Goal: Task Accomplishment & Management: Use online tool/utility

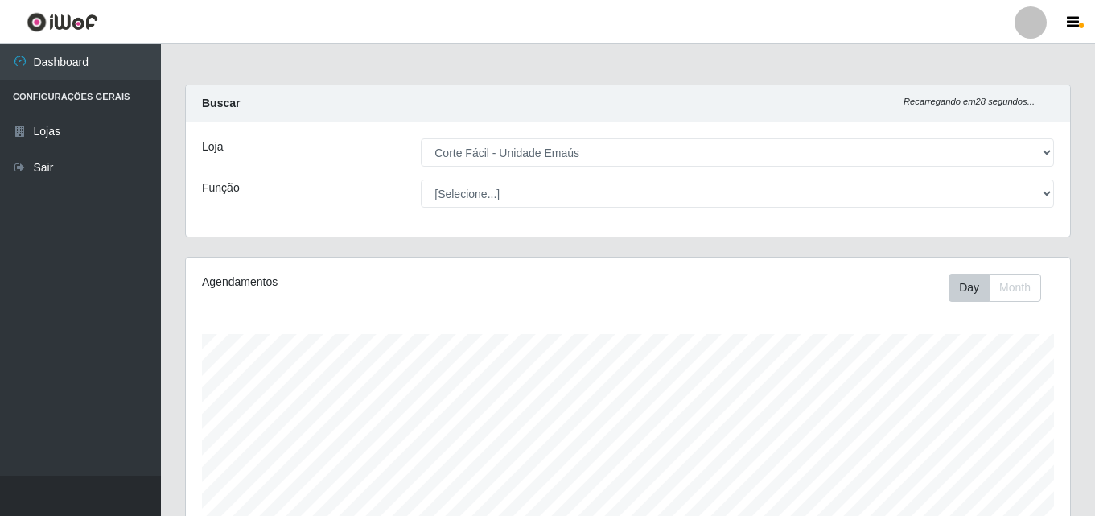
select select "201"
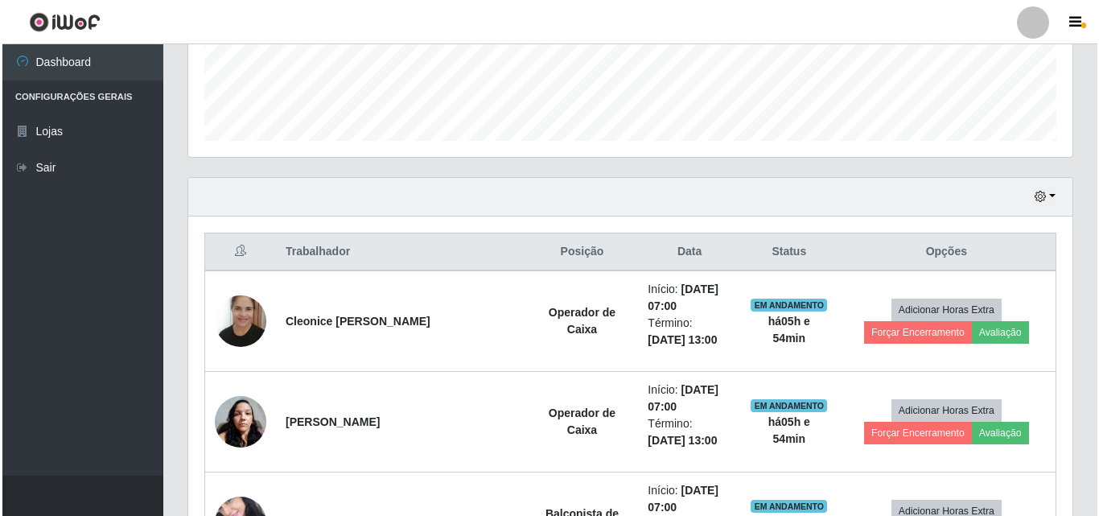
scroll to position [334, 884]
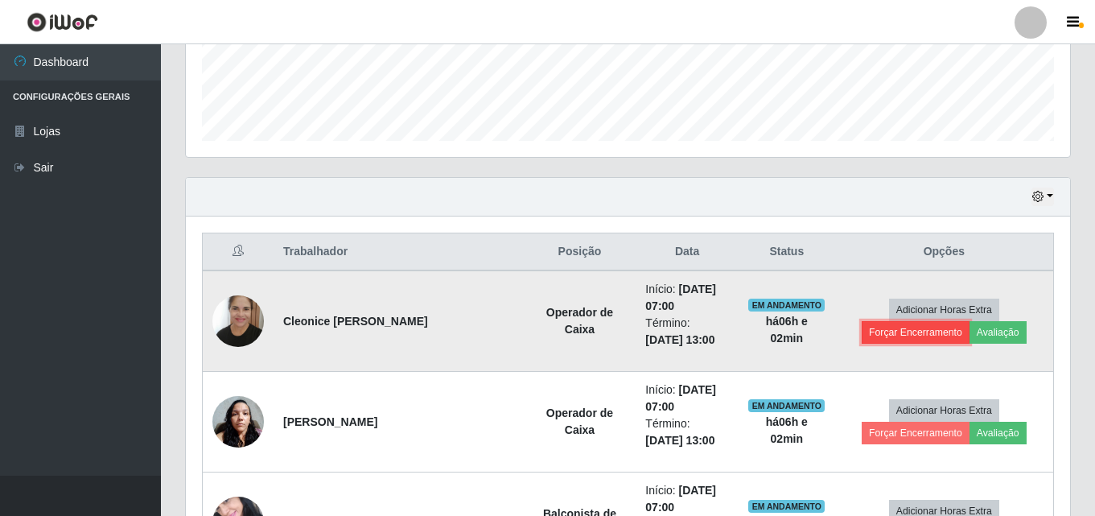
click at [969, 321] on button "Forçar Encerramento" at bounding box center [915, 332] width 108 height 23
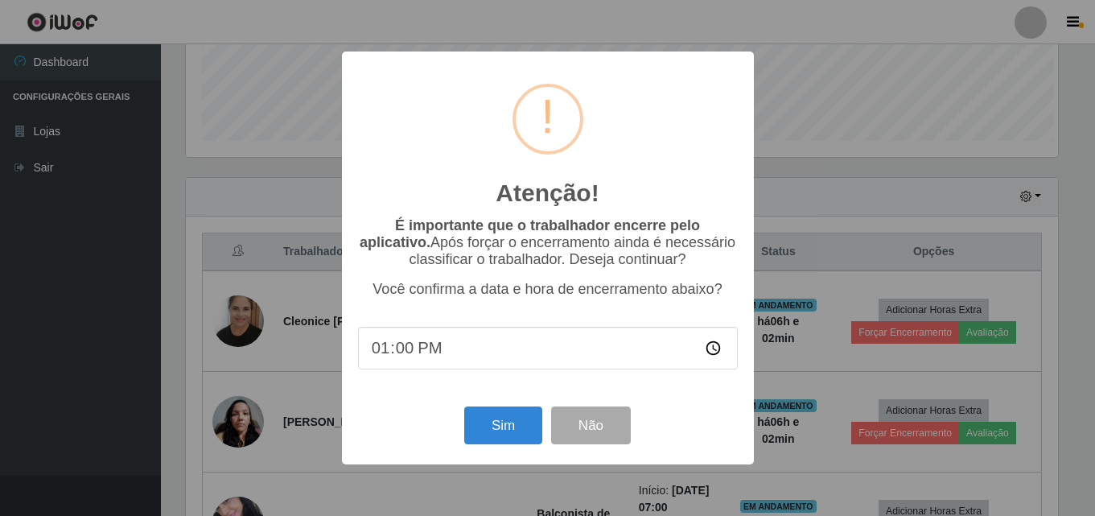
scroll to position [334, 876]
click at [520, 425] on button "Sim" at bounding box center [505, 425] width 78 height 38
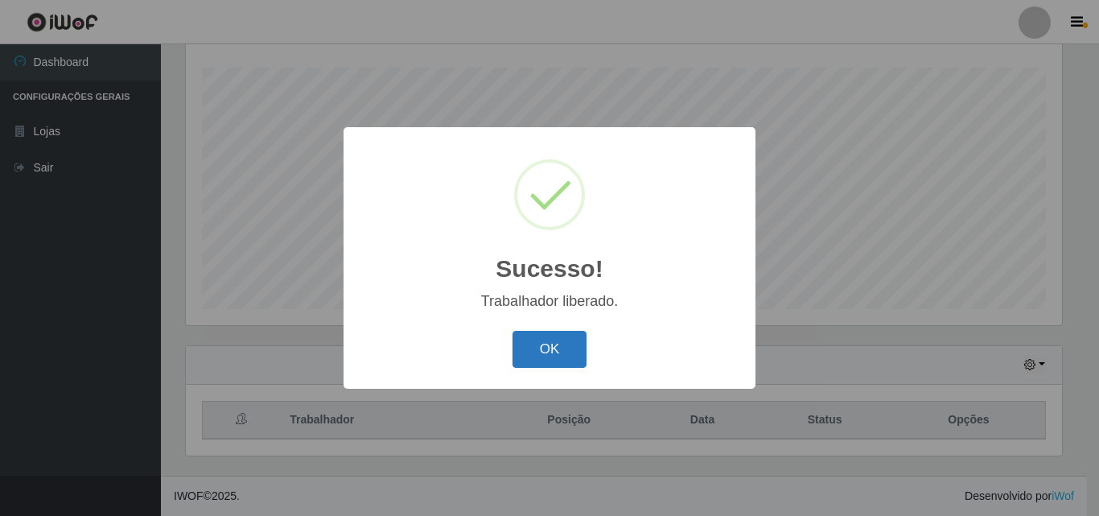
click at [531, 351] on button "OK" at bounding box center [549, 350] width 75 height 38
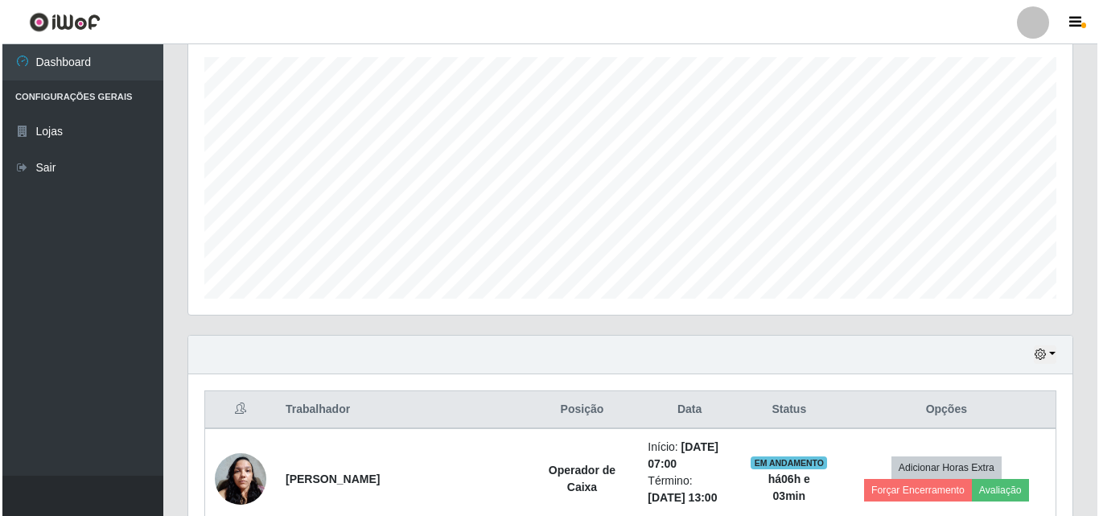
scroll to position [588, 0]
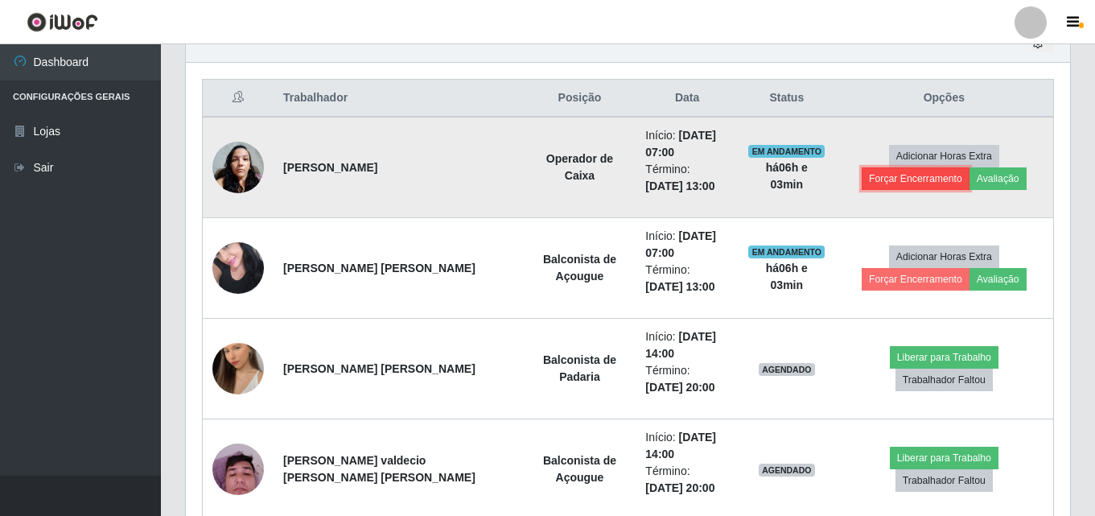
click at [969, 167] on button "Forçar Encerramento" at bounding box center [915, 178] width 108 height 23
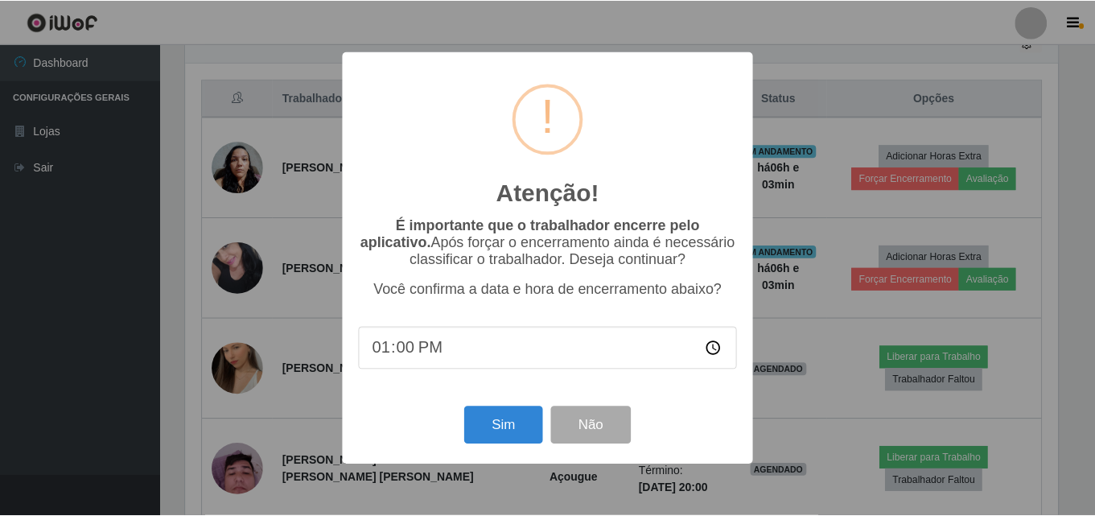
scroll to position [334, 876]
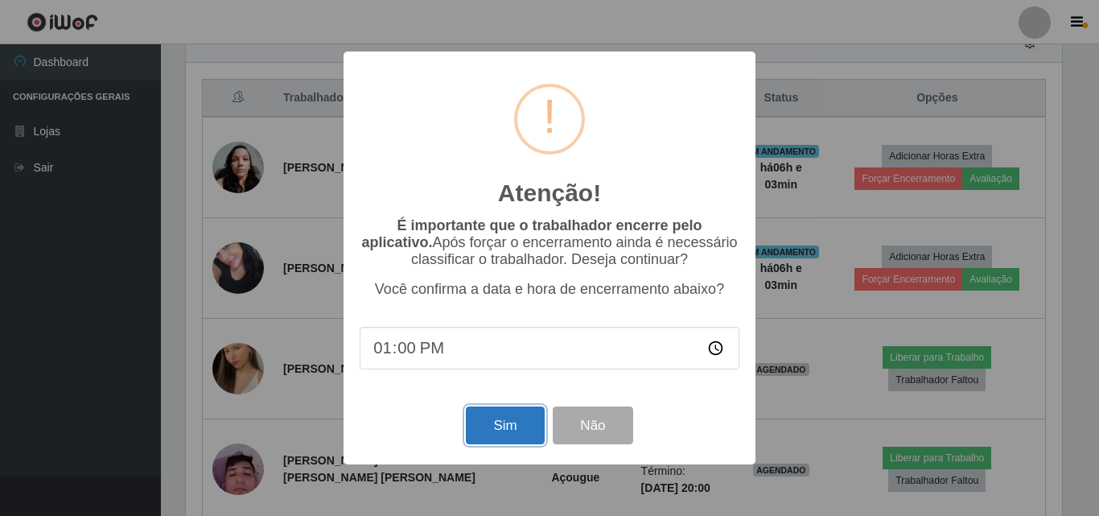
click at [502, 435] on button "Sim" at bounding box center [505, 425] width 78 height 38
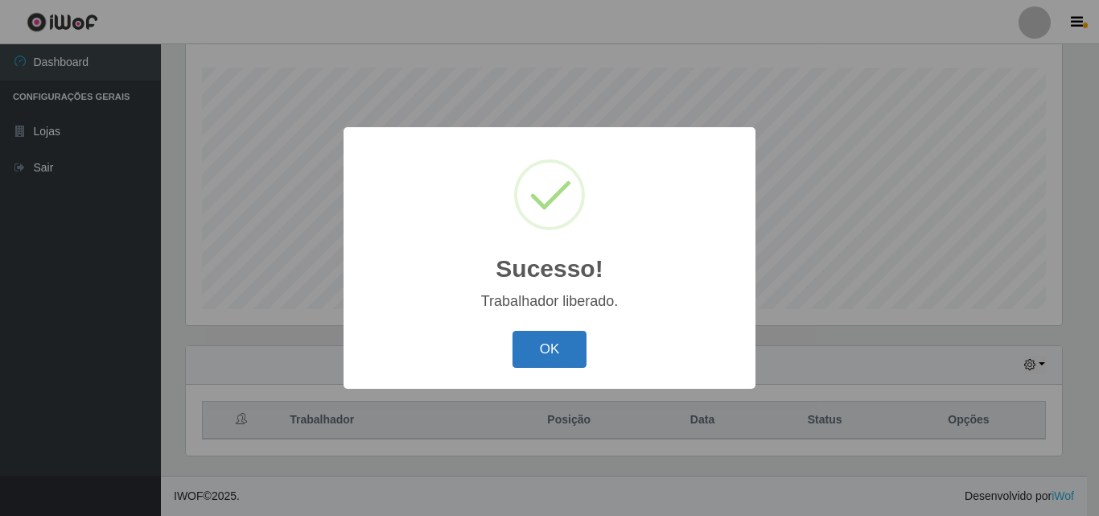
click at [533, 351] on button "OK" at bounding box center [549, 350] width 75 height 38
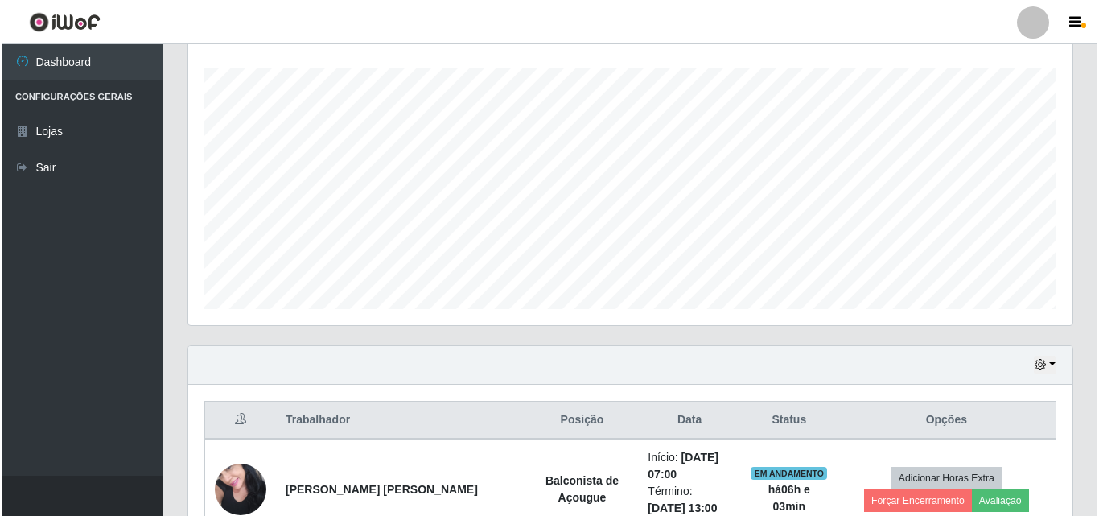
scroll to position [427, 0]
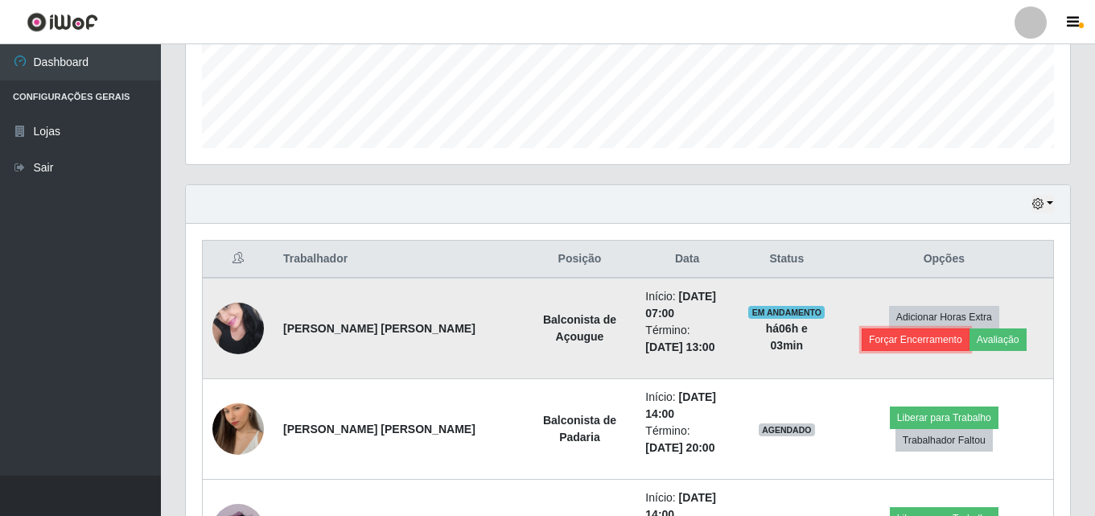
click at [969, 328] on button "Forçar Encerramento" at bounding box center [915, 339] width 108 height 23
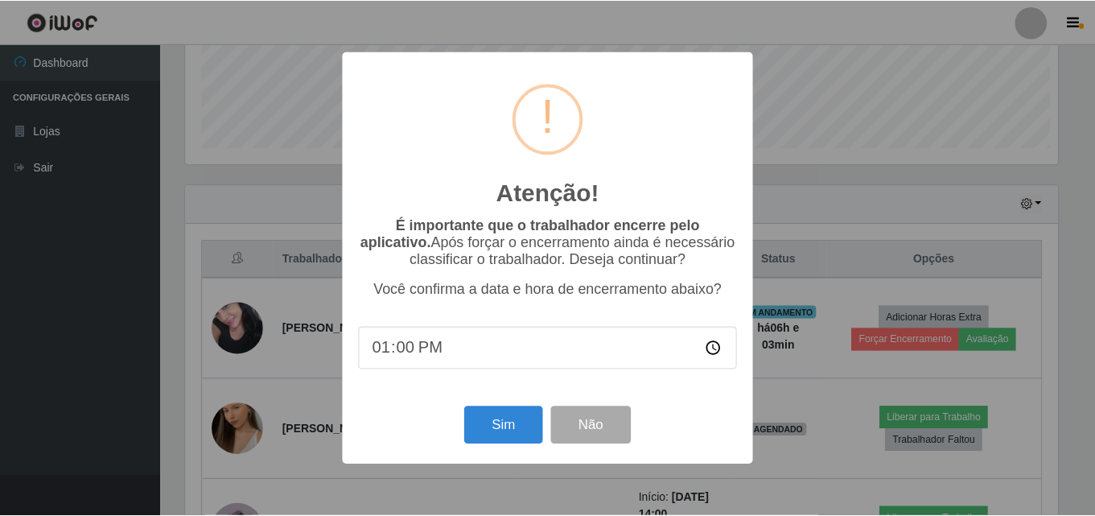
scroll to position [334, 876]
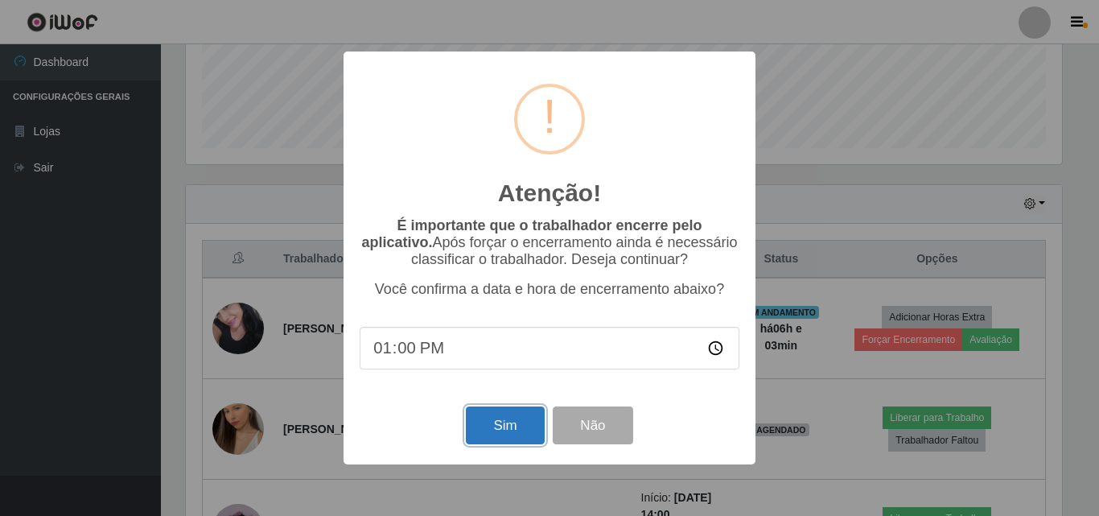
click at [487, 421] on button "Sim" at bounding box center [505, 425] width 78 height 38
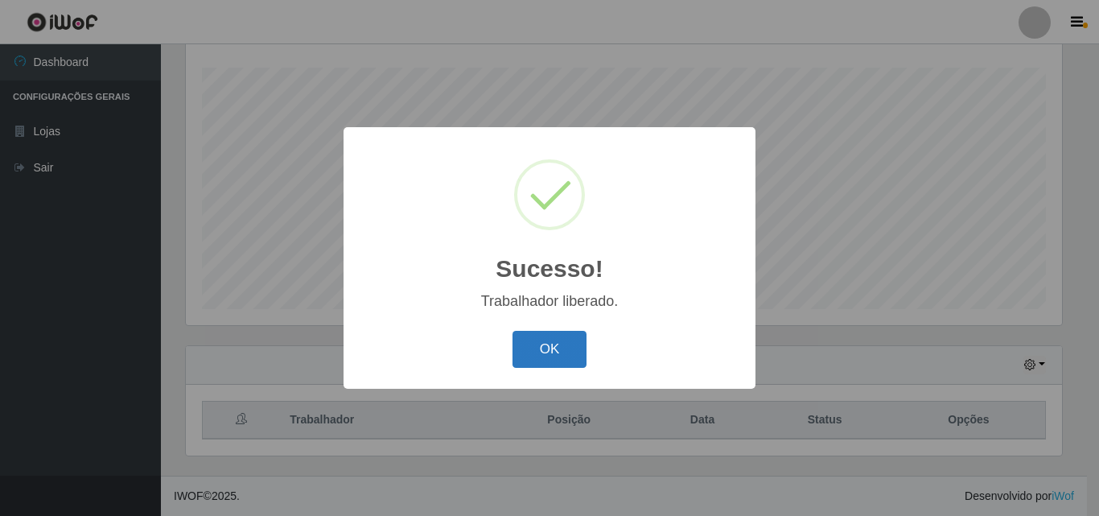
click at [565, 347] on button "OK" at bounding box center [549, 350] width 75 height 38
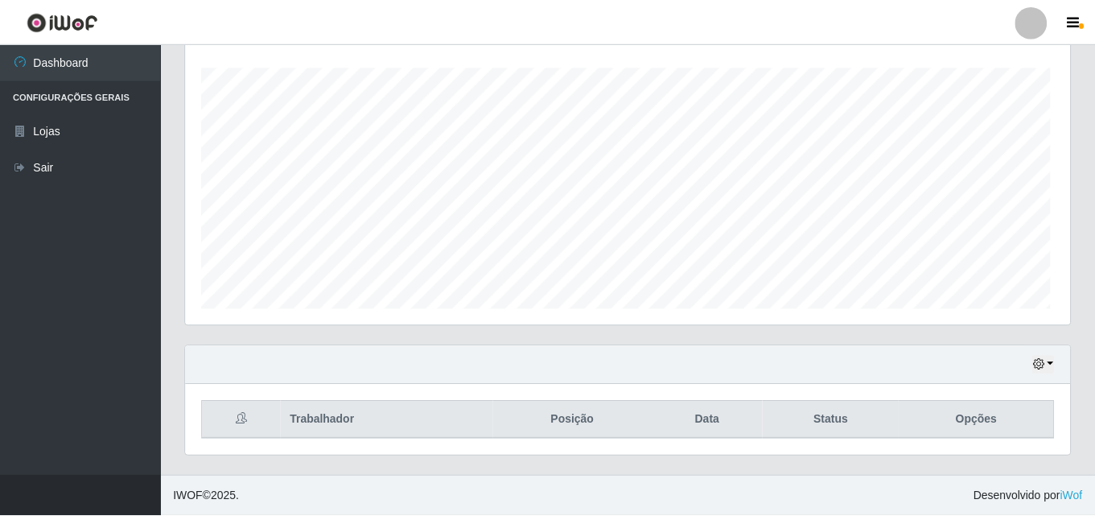
scroll to position [0, 0]
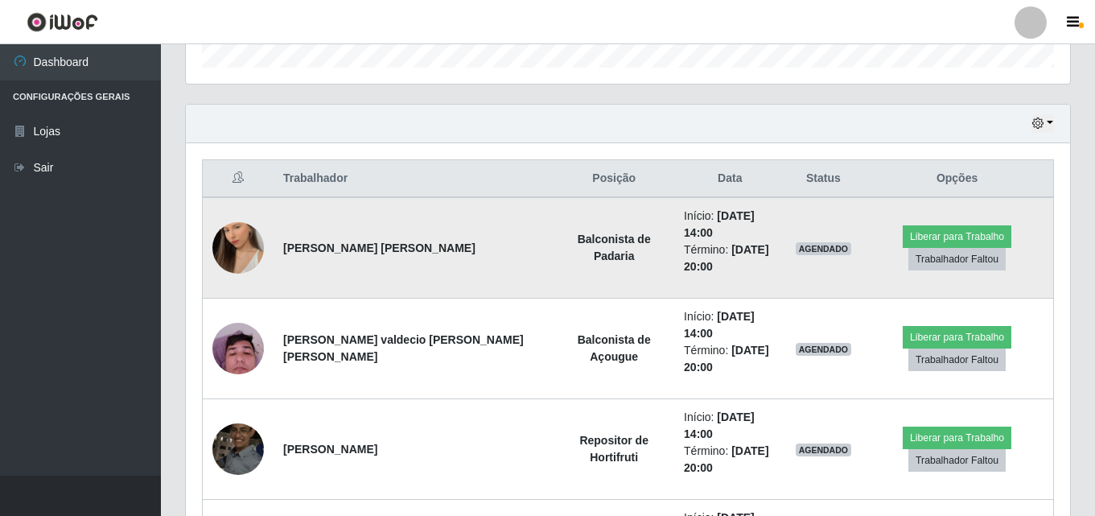
click at [216, 228] on img at bounding box center [237, 248] width 51 height 92
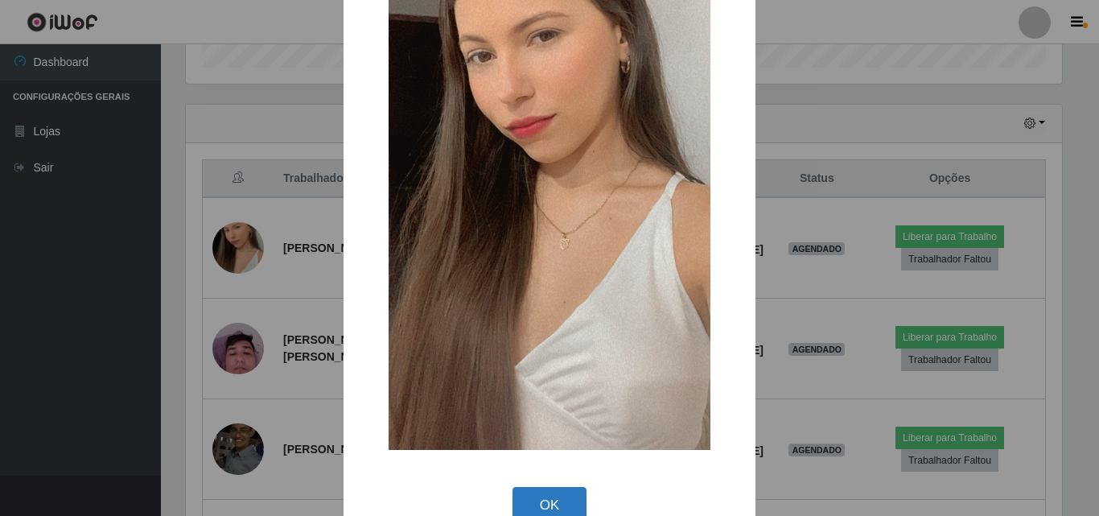
click at [549, 499] on button "OK" at bounding box center [549, 506] width 75 height 38
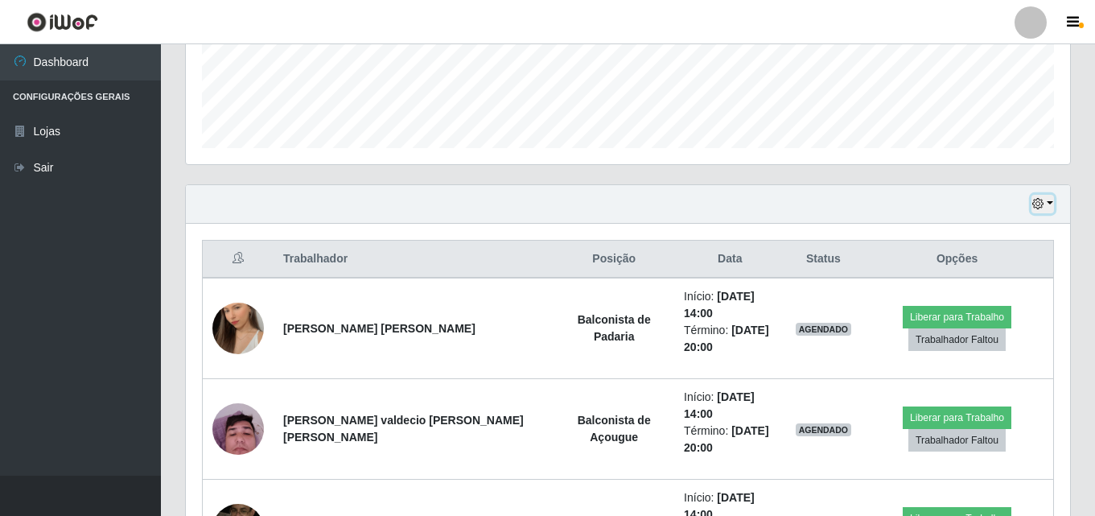
click at [1049, 206] on button "button" at bounding box center [1042, 204] width 23 height 18
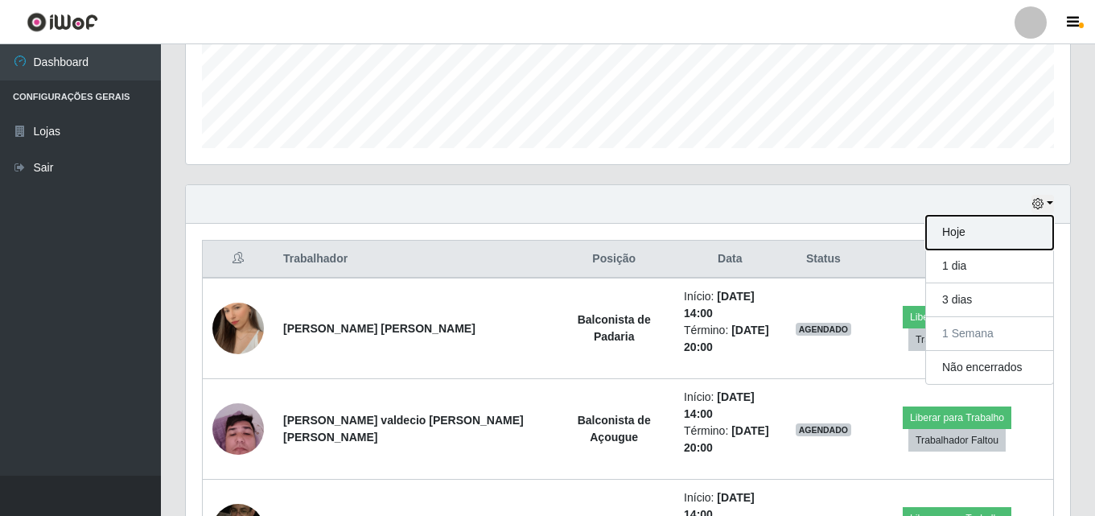
click at [980, 237] on button "Hoje" at bounding box center [989, 233] width 127 height 34
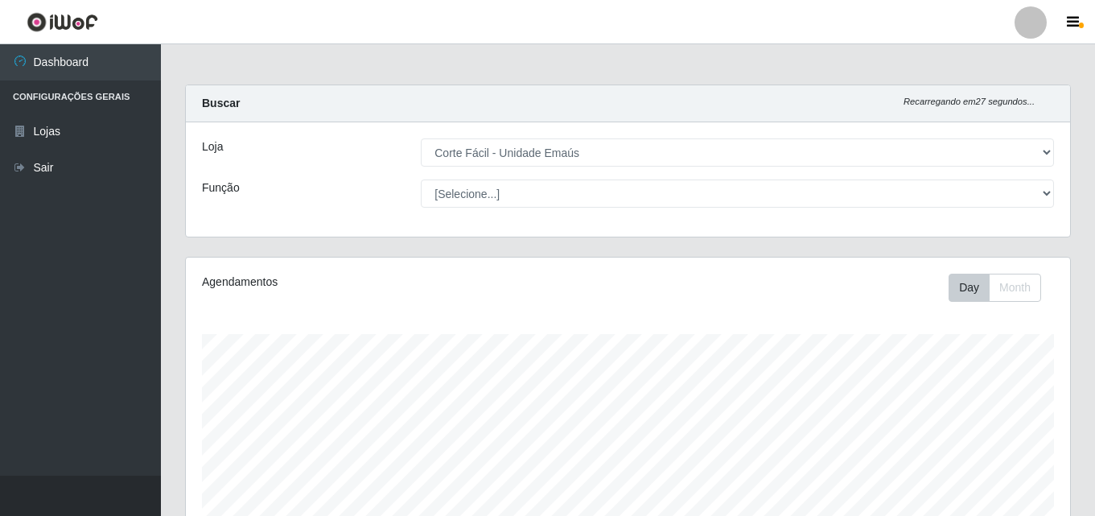
click at [627, 15] on header "Perfil Alterar Senha Sair" at bounding box center [547, 22] width 1095 height 44
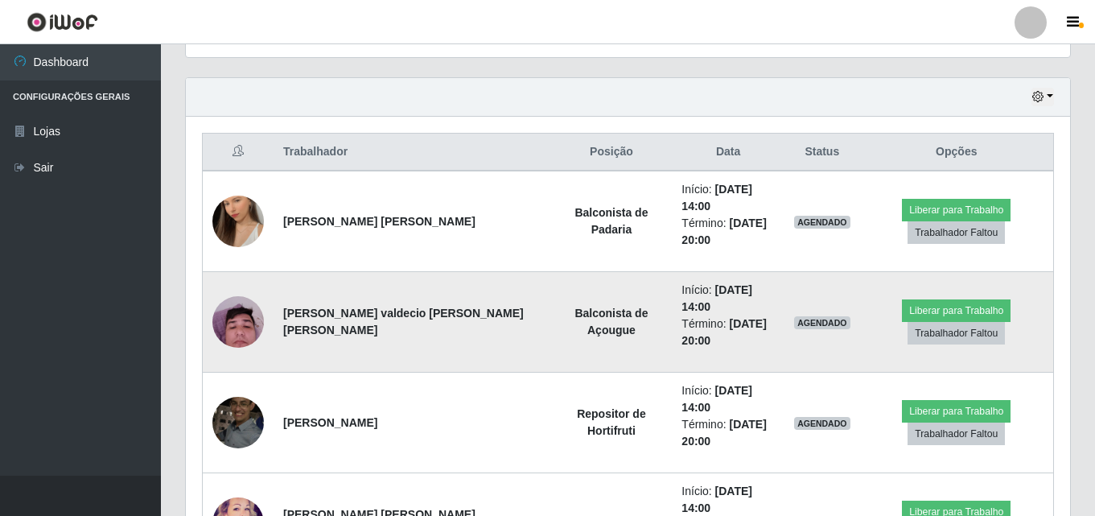
scroll to position [563, 0]
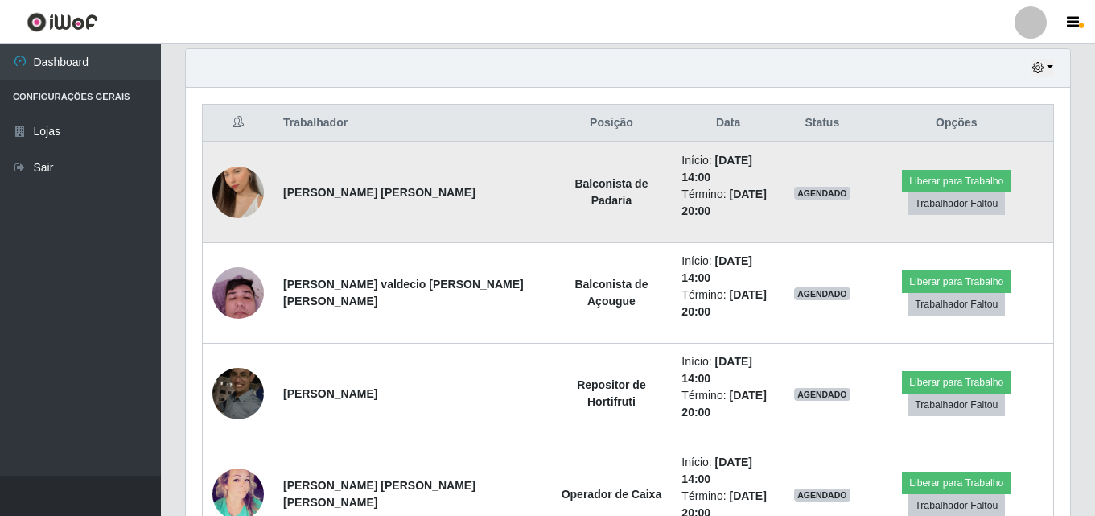
click at [223, 187] on img at bounding box center [237, 192] width 51 height 92
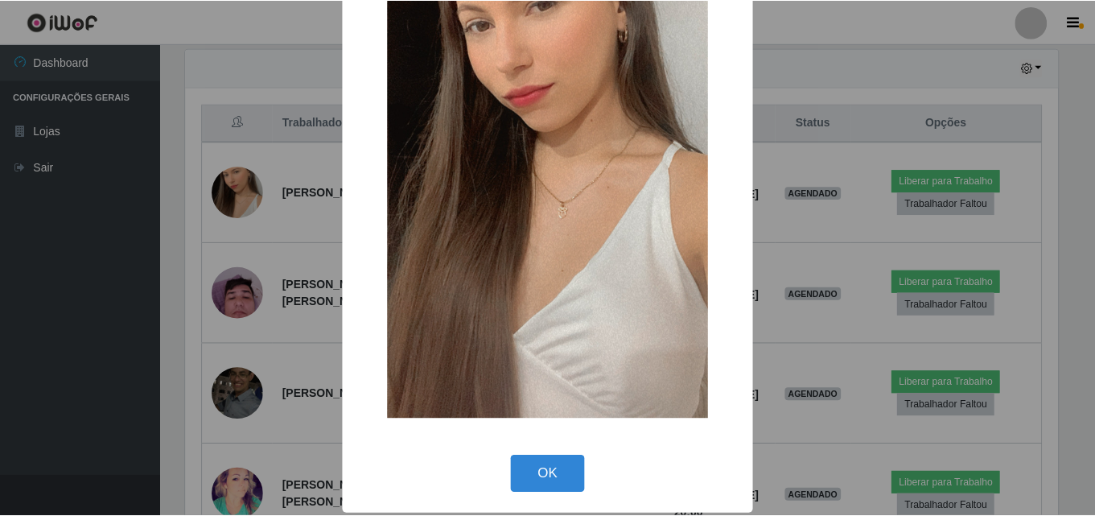
scroll to position [197, 0]
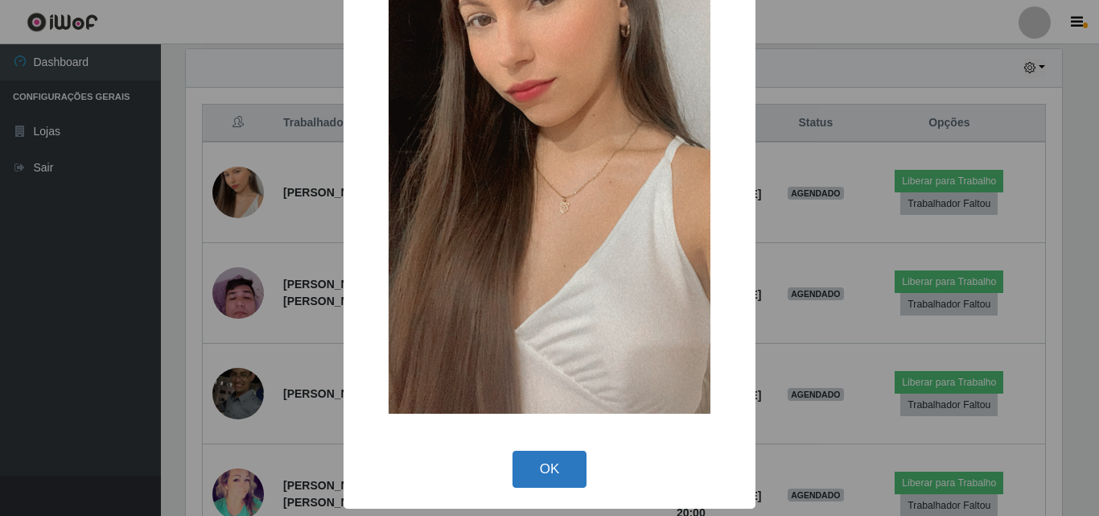
click at [552, 456] on button "OK" at bounding box center [549, 469] width 75 height 38
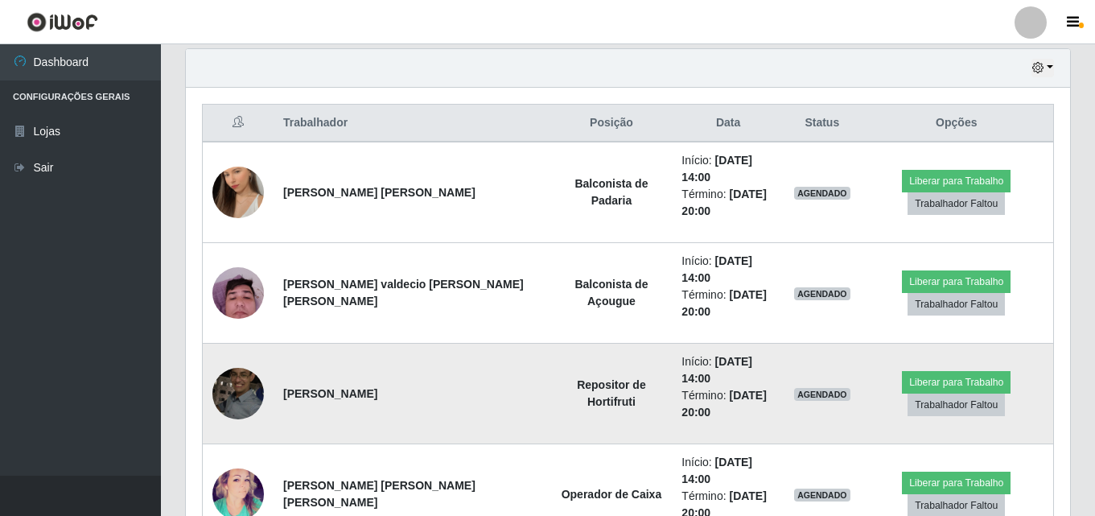
scroll to position [601, 0]
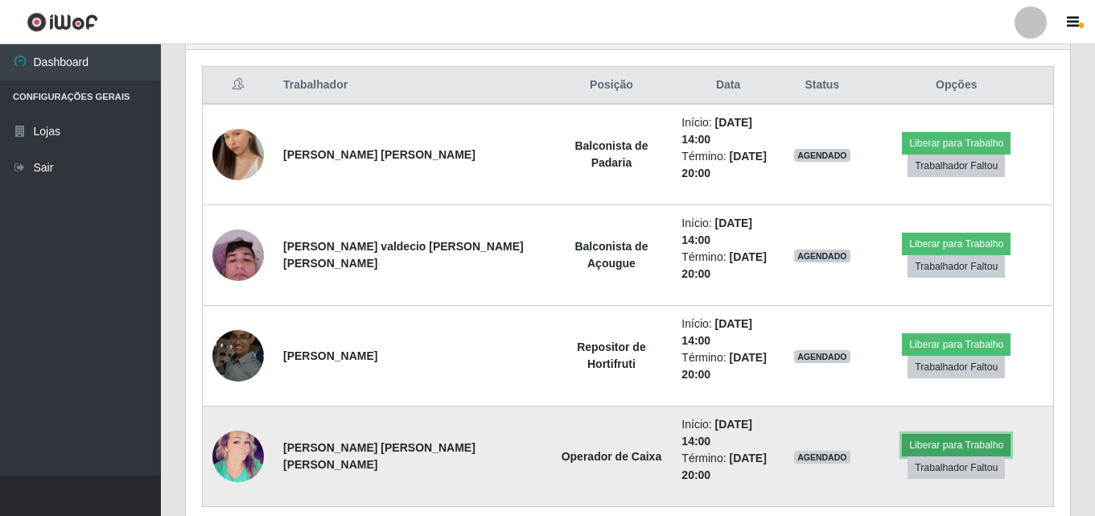
click at [921, 434] on button "Liberar para Trabalho" at bounding box center [956, 445] width 109 height 23
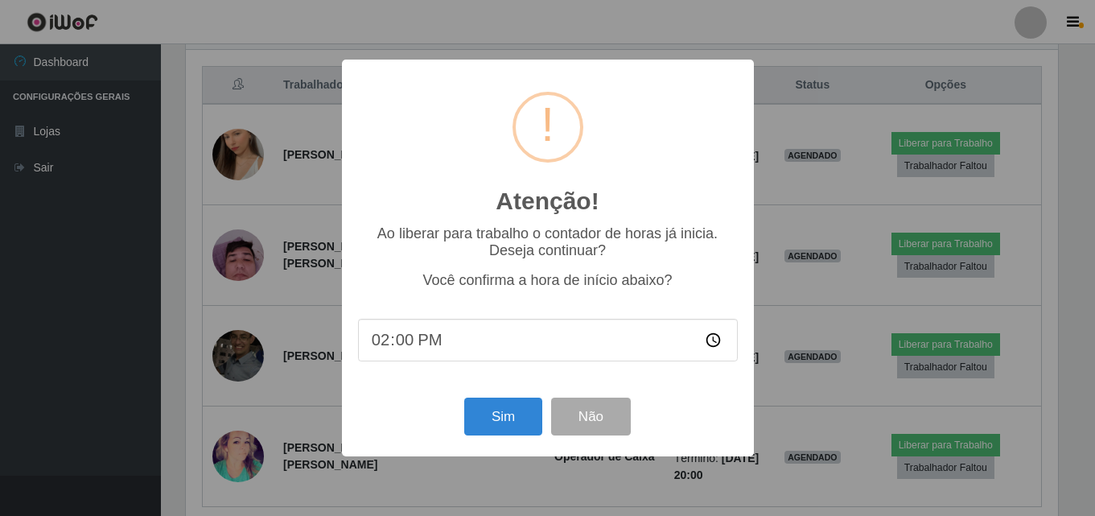
scroll to position [334, 876]
click at [530, 428] on button "Sim" at bounding box center [505, 416] width 78 height 38
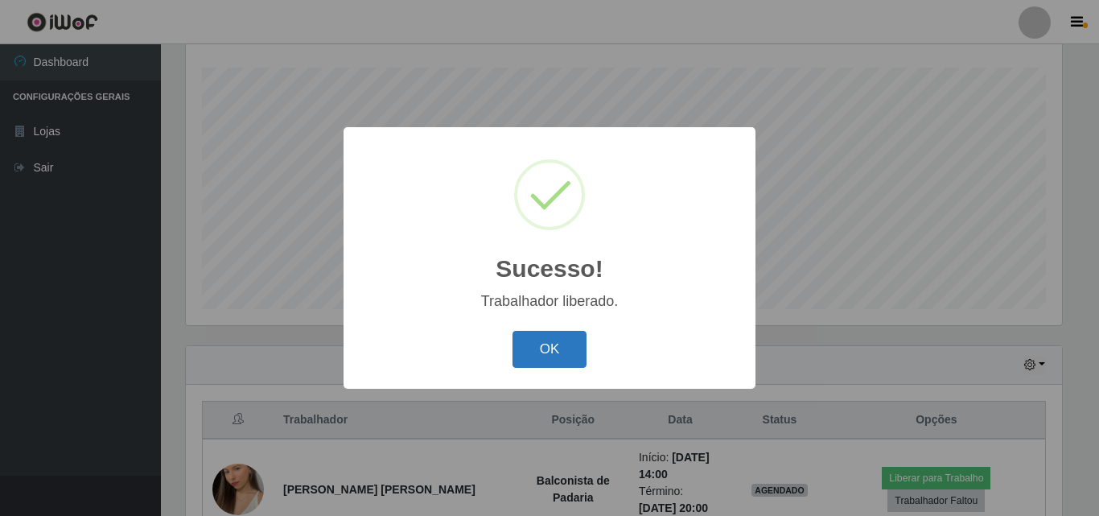
click at [563, 343] on button "OK" at bounding box center [549, 350] width 75 height 38
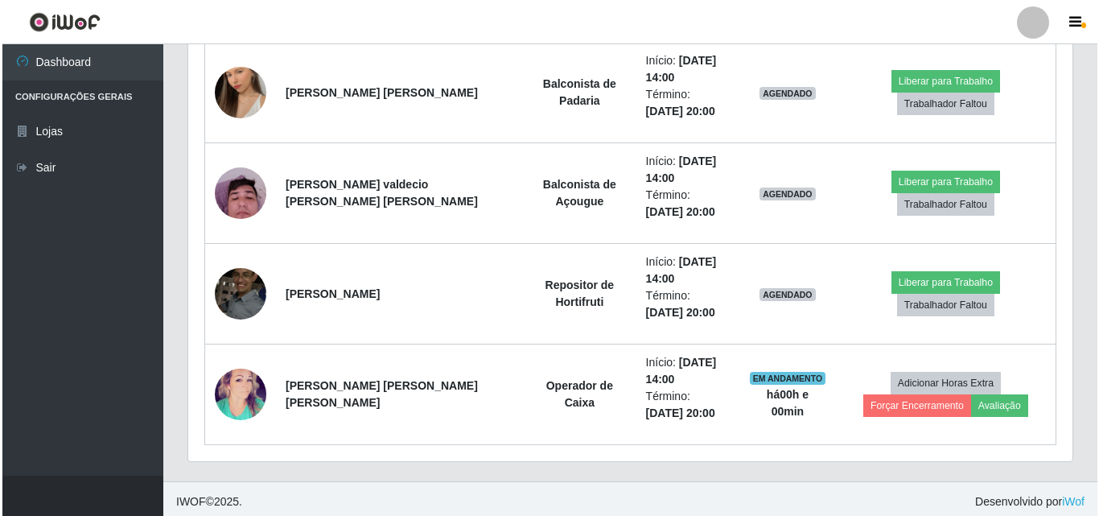
scroll to position [668, 0]
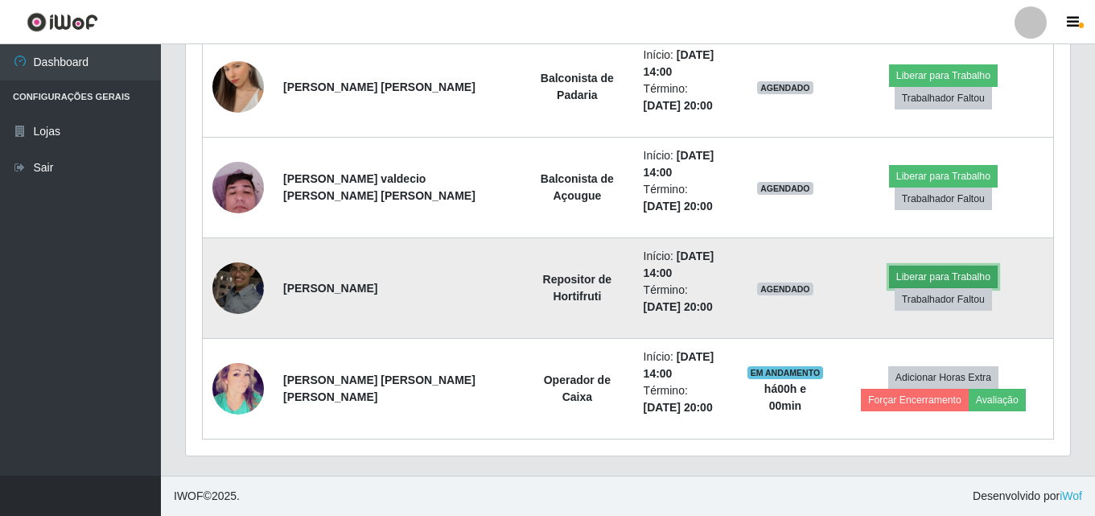
click at [889, 288] on button "Liberar para Trabalho" at bounding box center [943, 276] width 109 height 23
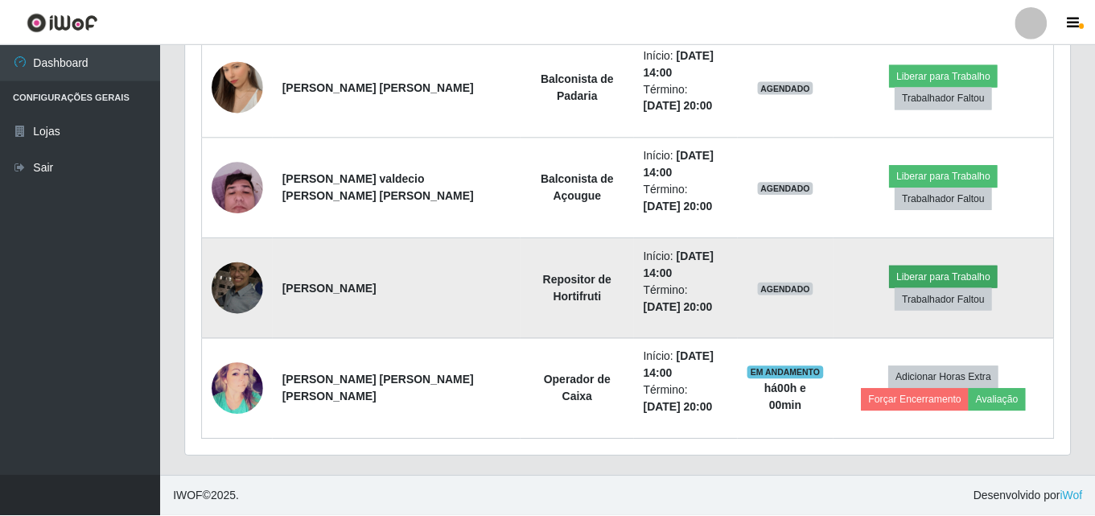
scroll to position [334, 876]
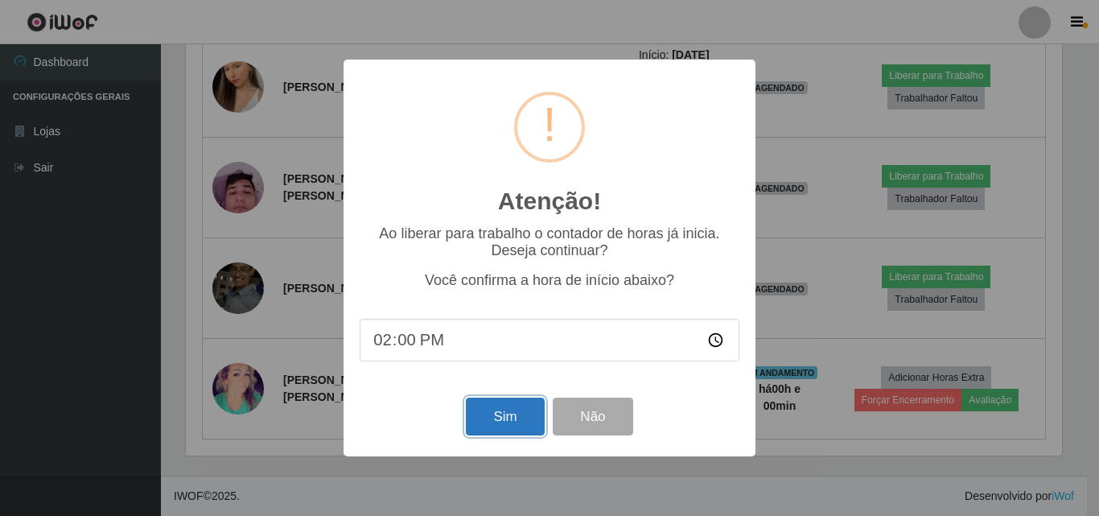
click at [487, 416] on button "Sim" at bounding box center [505, 416] width 78 height 38
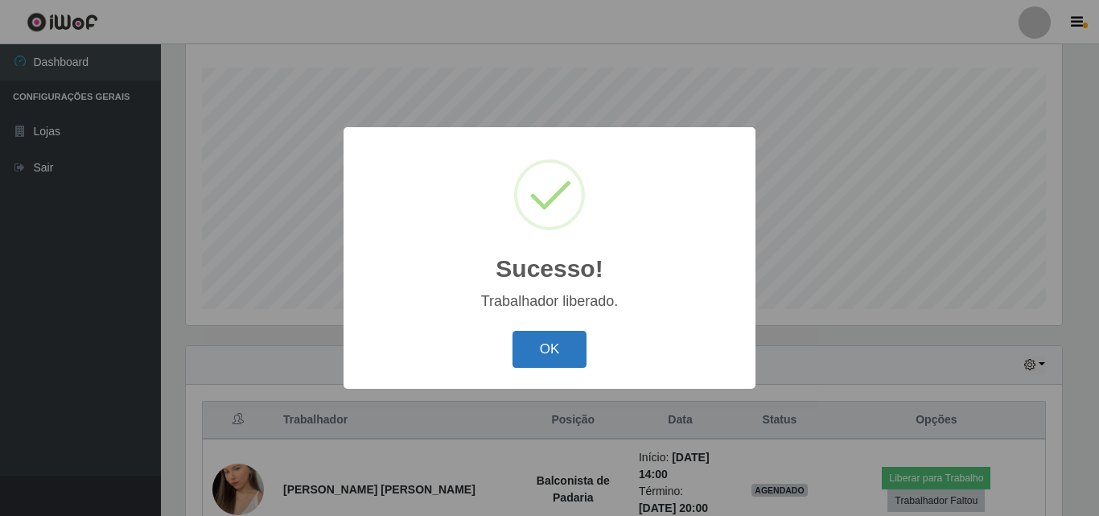
click at [558, 347] on button "OK" at bounding box center [549, 350] width 75 height 38
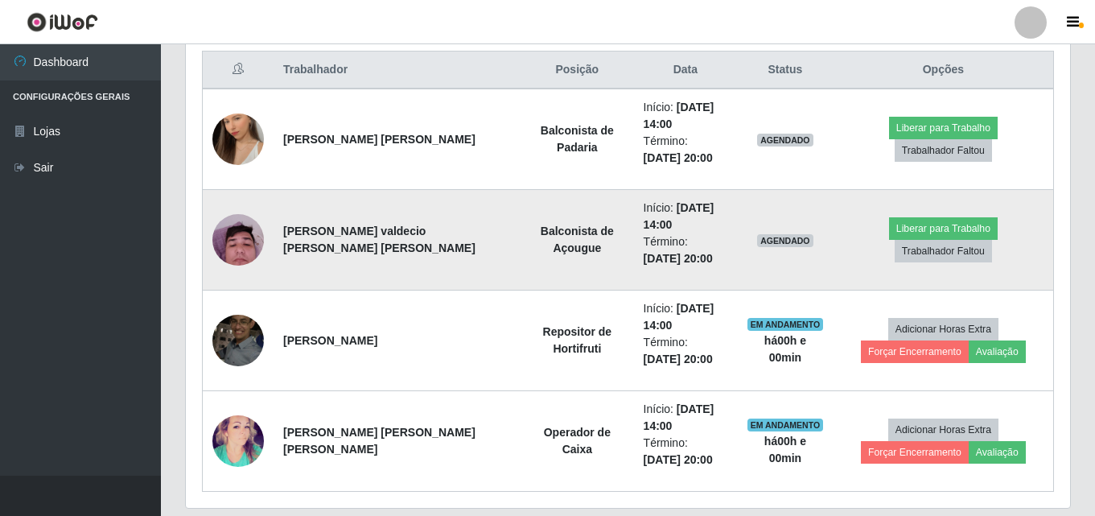
scroll to position [588, 0]
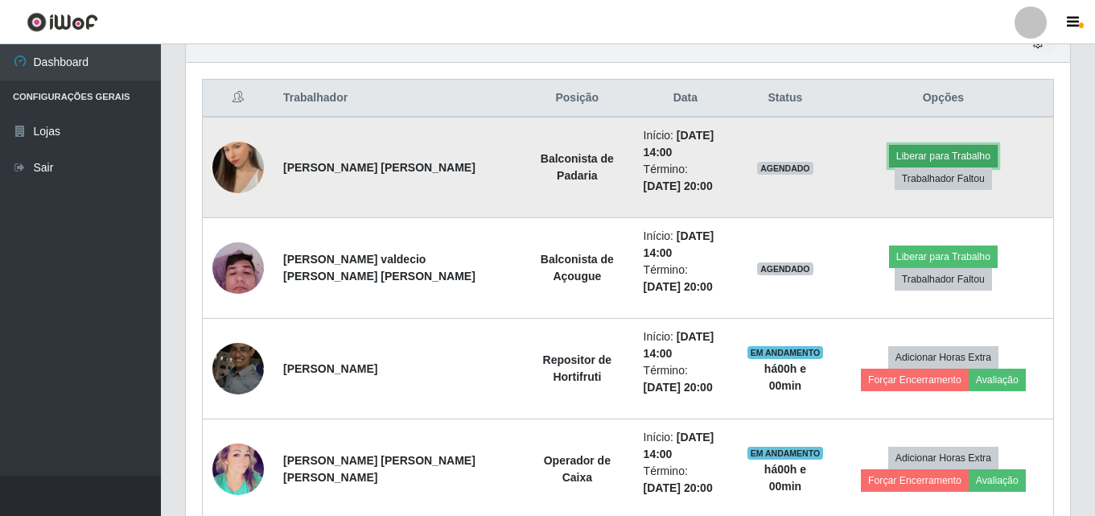
click at [889, 167] on button "Liberar para Trabalho" at bounding box center [943, 156] width 109 height 23
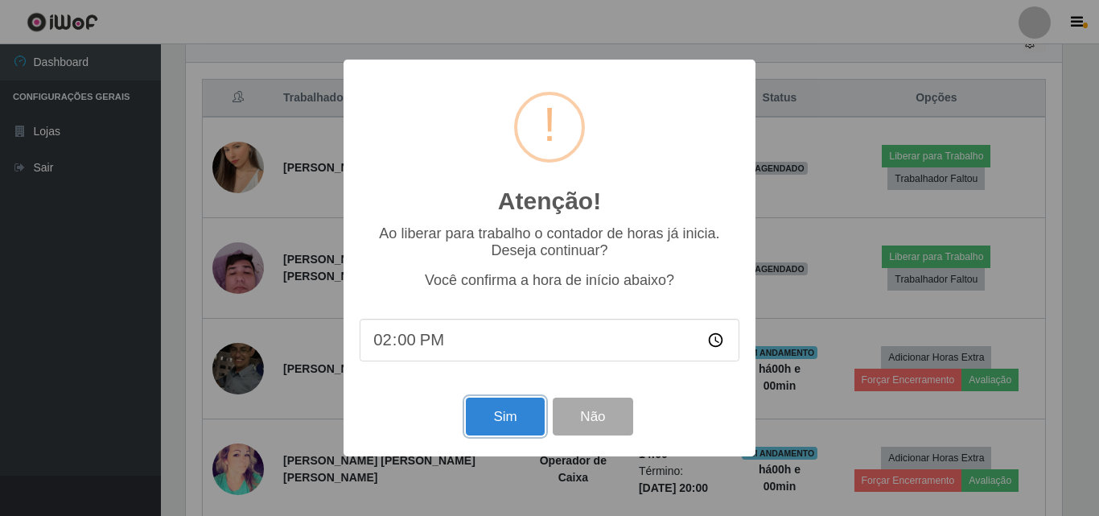
drag, startPoint x: 493, startPoint y: 429, endPoint x: 549, endPoint y: 373, distance: 78.5
click at [494, 428] on button "Sim" at bounding box center [505, 416] width 78 height 38
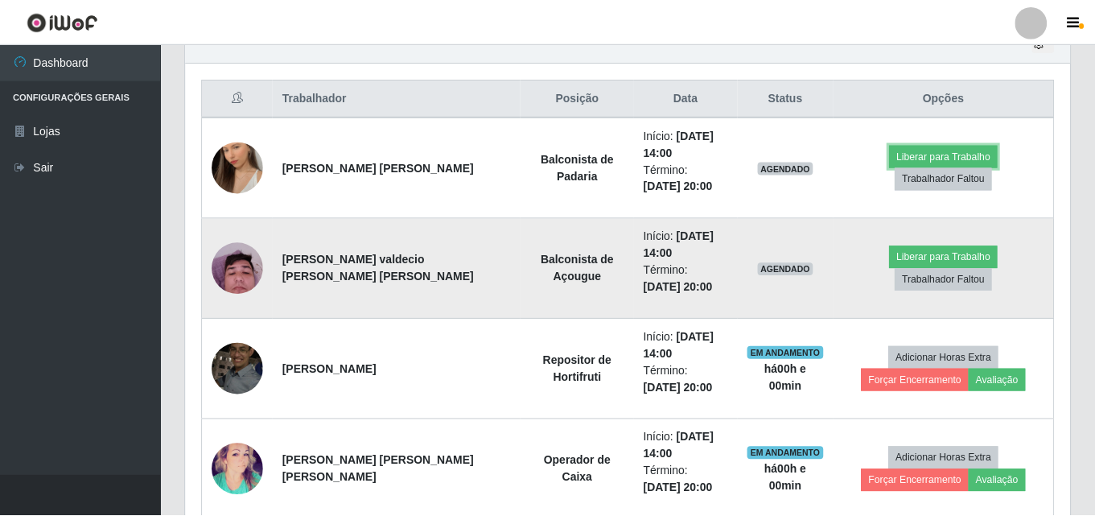
scroll to position [803985, 803435]
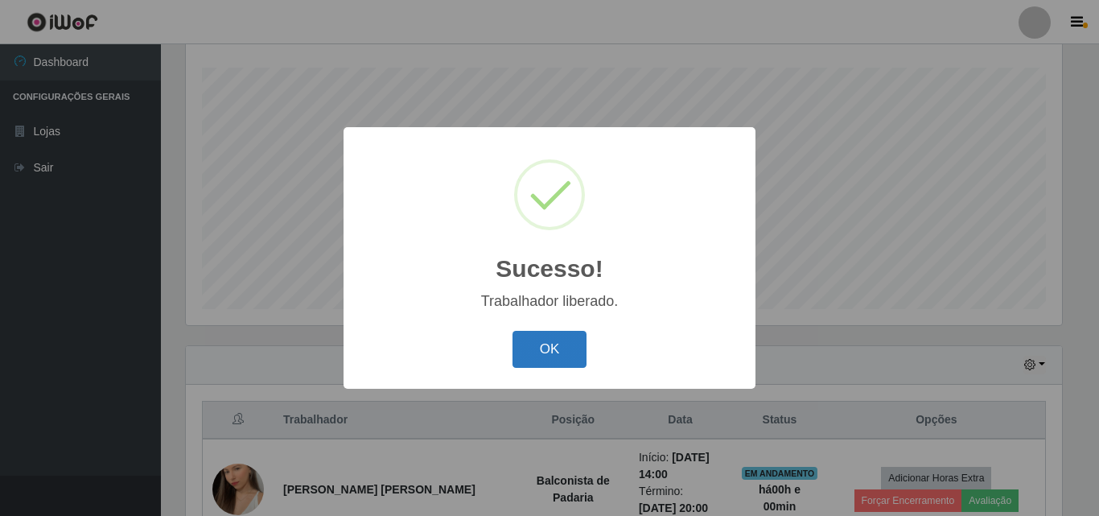
click at [571, 348] on button "OK" at bounding box center [549, 350] width 75 height 38
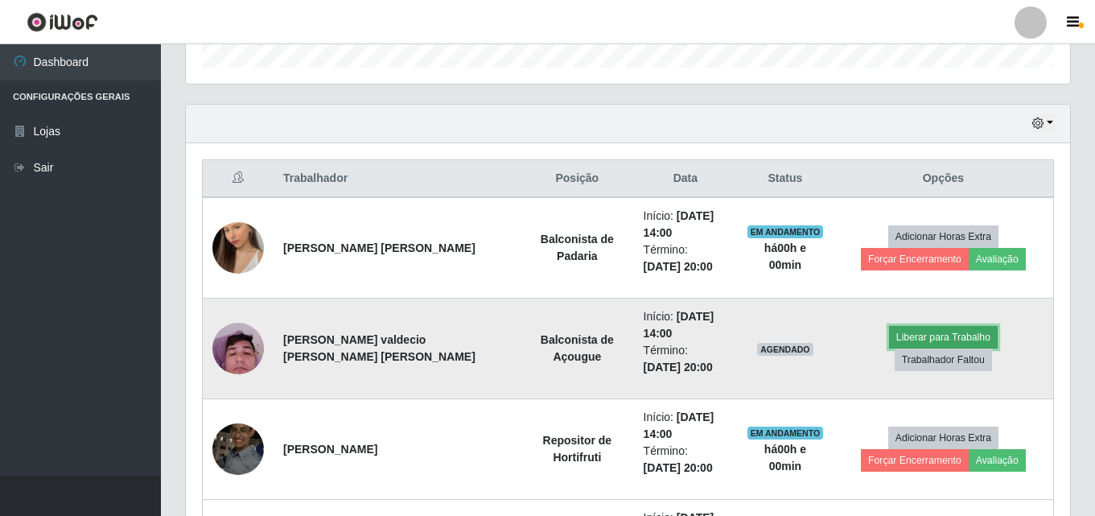
click at [889, 345] on button "Liberar para Trabalho" at bounding box center [943, 337] width 109 height 23
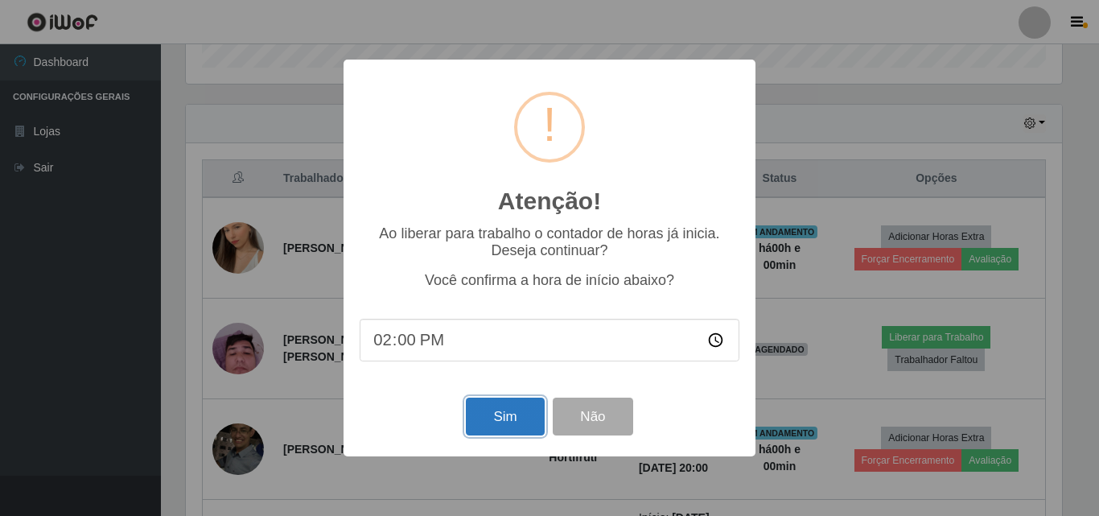
click at [496, 429] on button "Sim" at bounding box center [505, 416] width 78 height 38
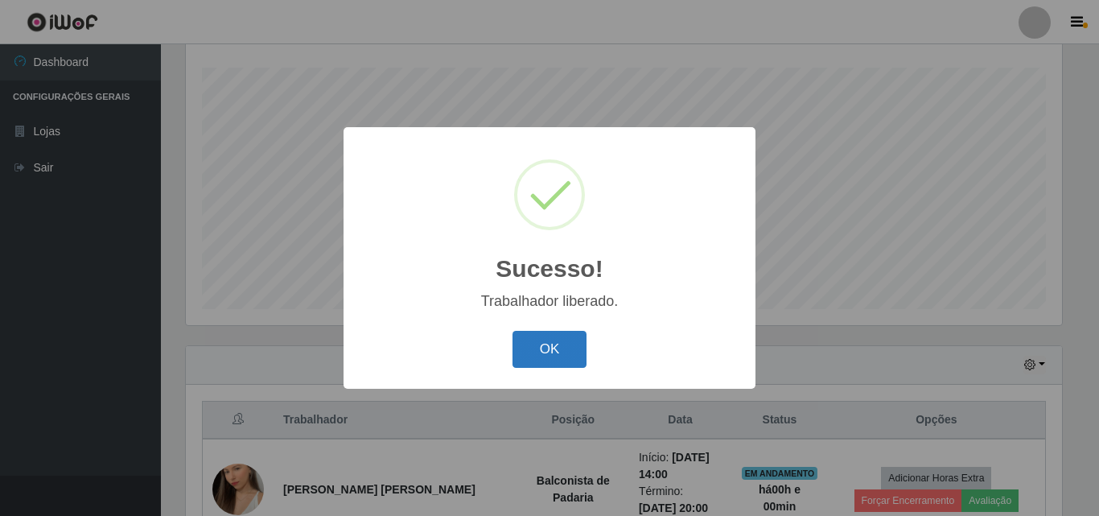
click at [554, 348] on button "OK" at bounding box center [549, 350] width 75 height 38
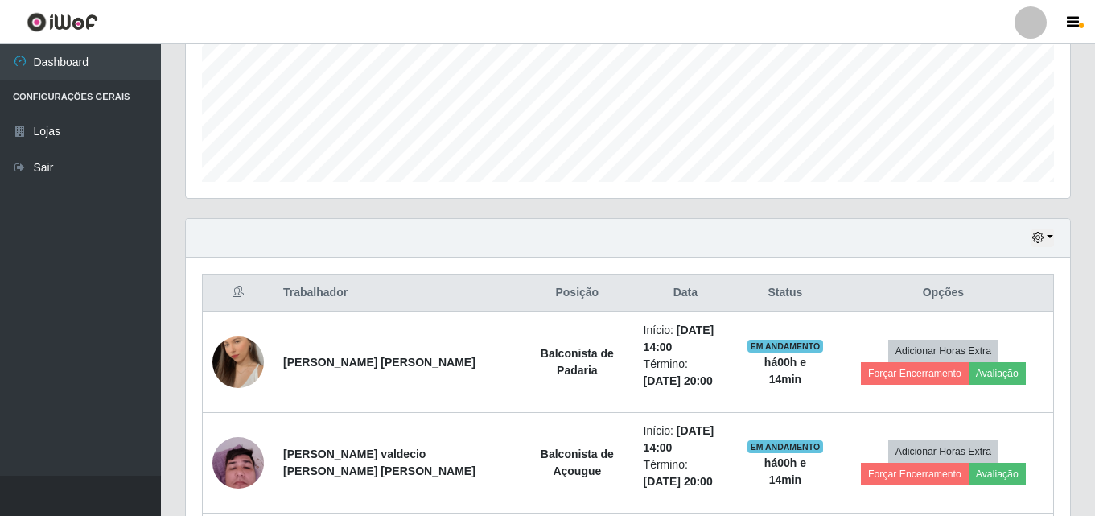
scroll to position [402, 0]
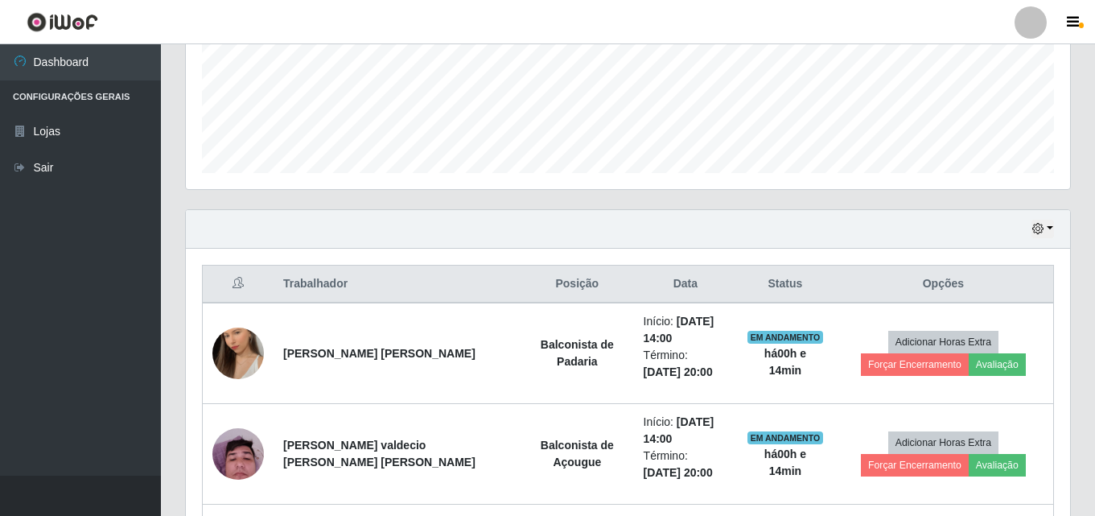
click at [1040, 241] on div "Hoje 1 dia 3 dias 1 Semana Não encerrados" at bounding box center [628, 229] width 884 height 39
click at [1040, 232] on icon "button" at bounding box center [1037, 228] width 11 height 11
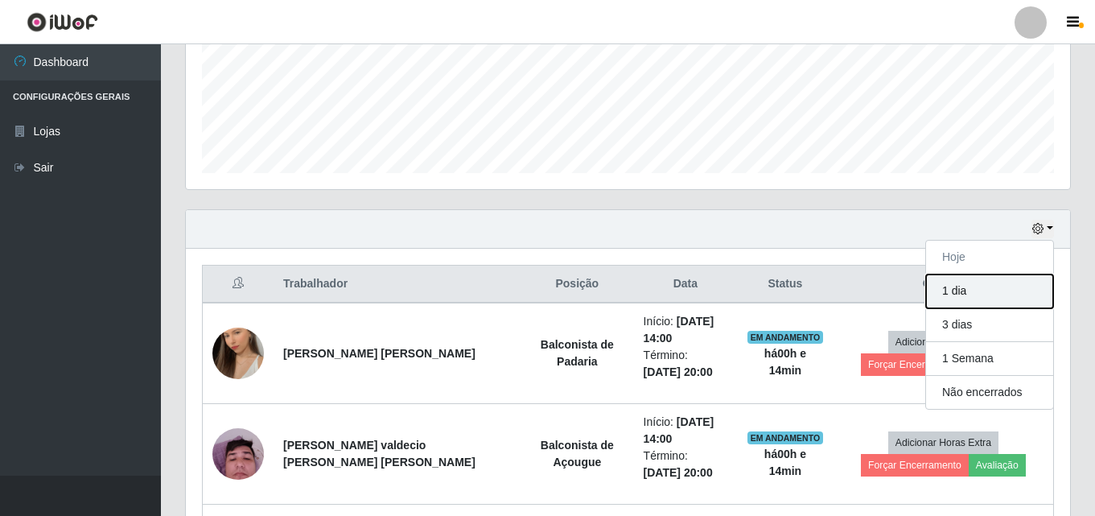
click at [965, 292] on button "1 dia" at bounding box center [989, 291] width 127 height 34
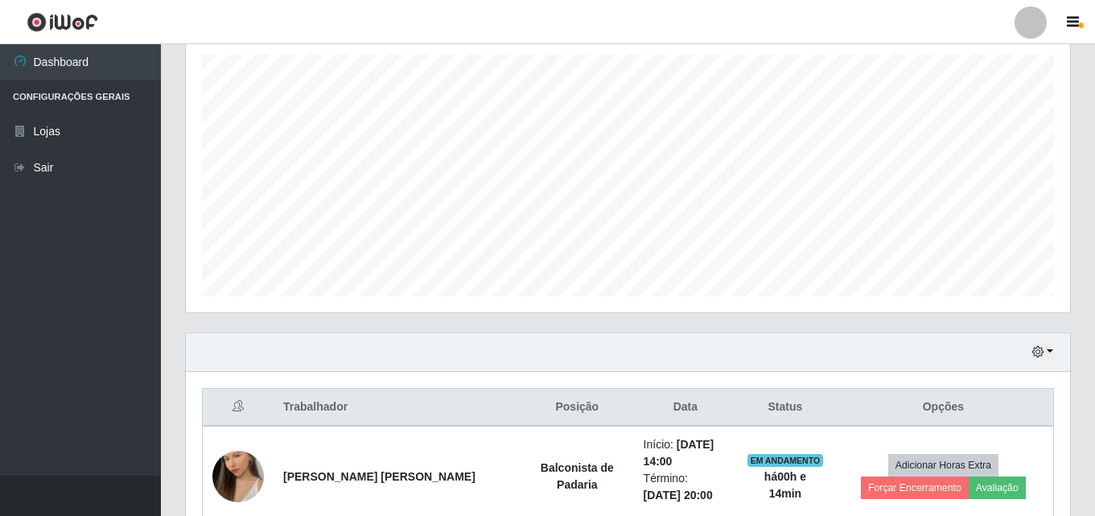
scroll to position [322, 0]
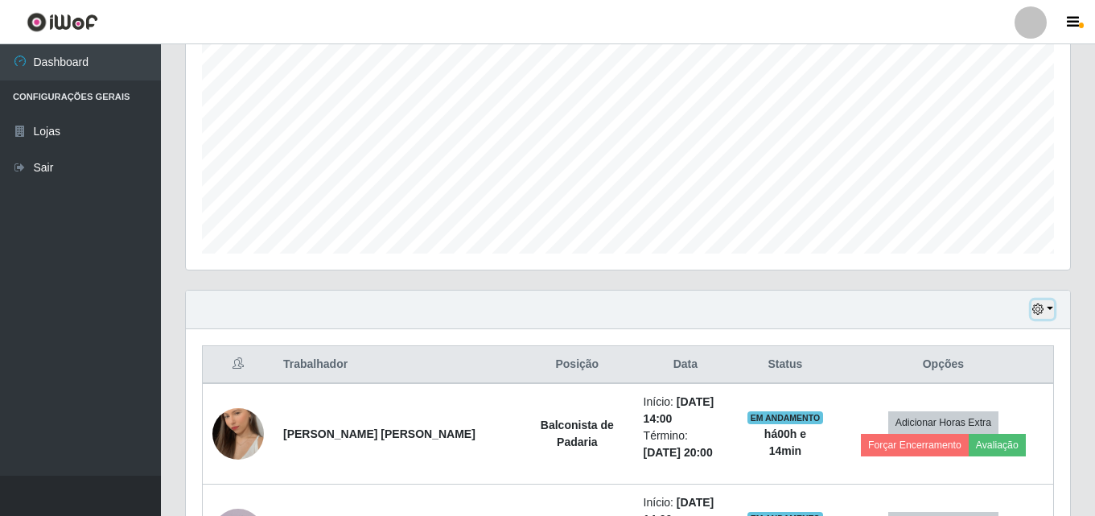
click at [1043, 309] on icon "button" at bounding box center [1037, 308] width 11 height 11
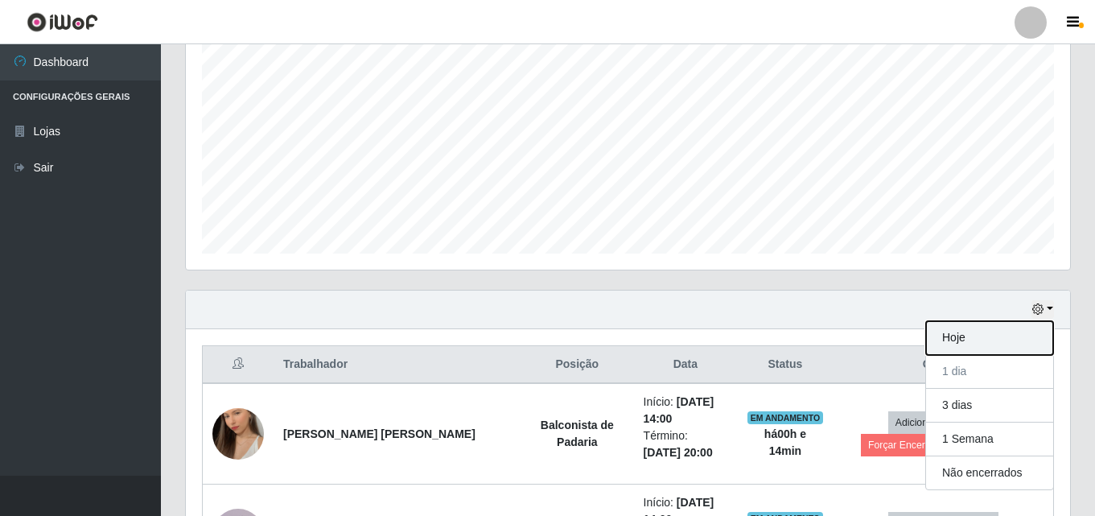
click at [953, 348] on button "Hoje" at bounding box center [989, 338] width 127 height 34
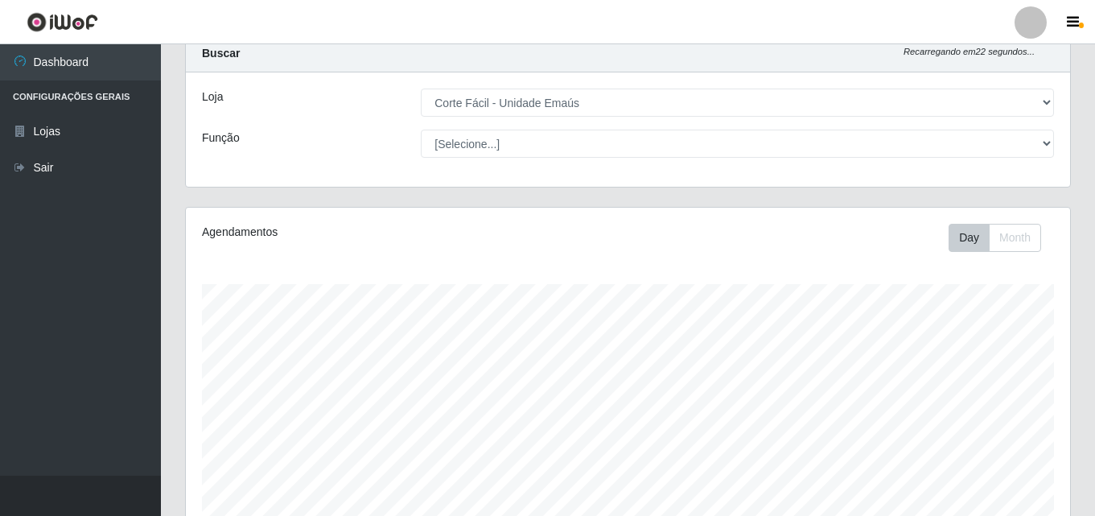
scroll to position [0, 0]
